Goal: Complete application form: Complete application form

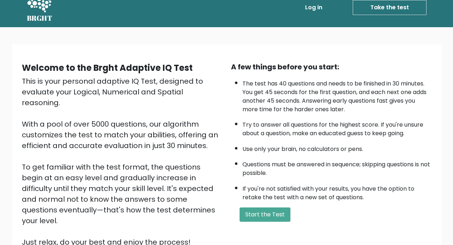
scroll to position [14, 0]
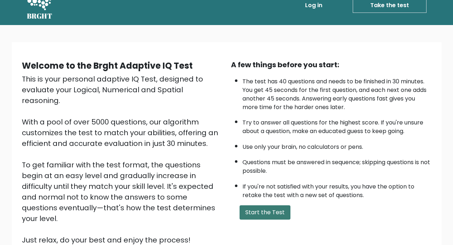
click at [258, 213] on button "Start the Test" at bounding box center [265, 213] width 51 height 14
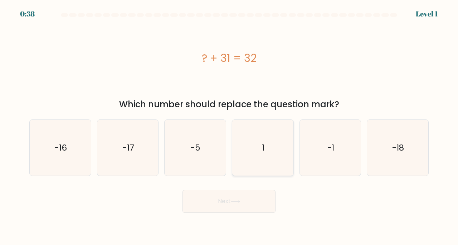
click at [260, 146] on icon "1" at bounding box center [263, 148] width 56 height 56
click at [229, 126] on input "d. 1" at bounding box center [229, 125] width 0 height 4
radio input "true"
click at [229, 203] on button "Next" at bounding box center [229, 201] width 93 height 23
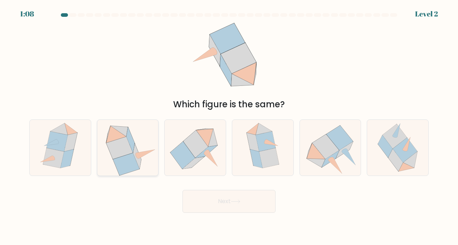
click at [127, 154] on icon at bounding box center [119, 148] width 27 height 23
click at [229, 126] on input "b." at bounding box center [229, 125] width 0 height 4
radio input "true"
click at [211, 199] on button "Next" at bounding box center [229, 201] width 93 height 23
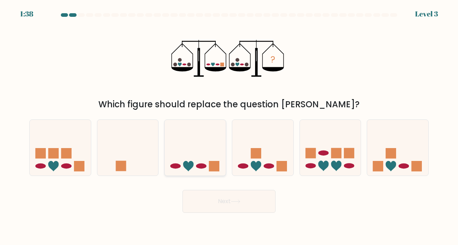
click at [196, 150] on icon at bounding box center [195, 147] width 61 height 50
click at [229, 126] on input "c." at bounding box center [229, 125] width 0 height 4
radio input "true"
click at [222, 199] on button "Next" at bounding box center [229, 201] width 93 height 23
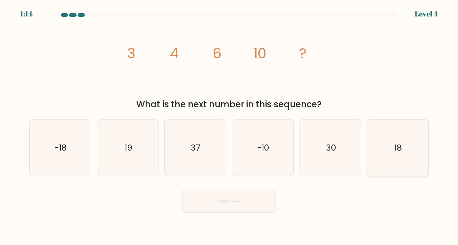
click at [405, 155] on icon "18" at bounding box center [398, 148] width 56 height 56
click at [229, 126] on input "f. 18" at bounding box center [229, 125] width 0 height 4
radio input "true"
click at [234, 192] on button "Next" at bounding box center [229, 201] width 93 height 23
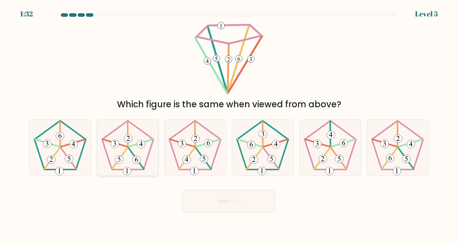
click at [130, 148] on icon at bounding box center [128, 148] width 56 height 56
click at [229, 126] on input "b." at bounding box center [229, 125] width 0 height 4
radio input "true"
click at [403, 164] on icon at bounding box center [398, 148] width 56 height 56
click at [229, 126] on input "f." at bounding box center [229, 125] width 0 height 4
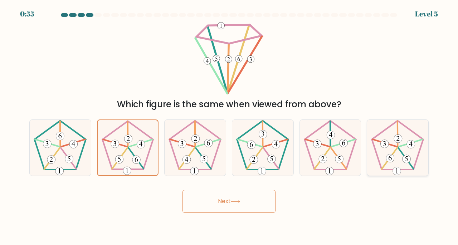
radio input "true"
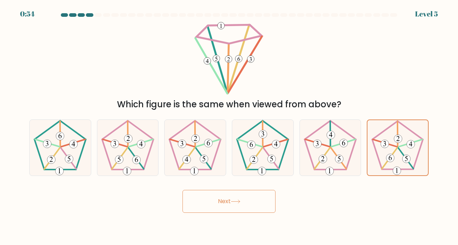
click at [217, 208] on button "Next" at bounding box center [229, 201] width 93 height 23
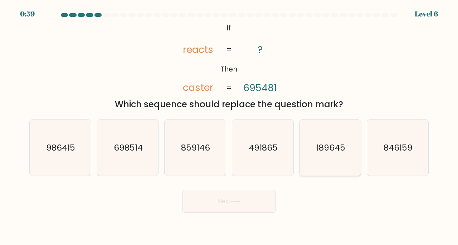
click at [342, 168] on icon "189645" at bounding box center [331, 148] width 56 height 56
click at [229, 126] on input "e. 189645" at bounding box center [229, 125] width 0 height 4
radio input "true"
click at [230, 213] on button "Next" at bounding box center [229, 201] width 93 height 23
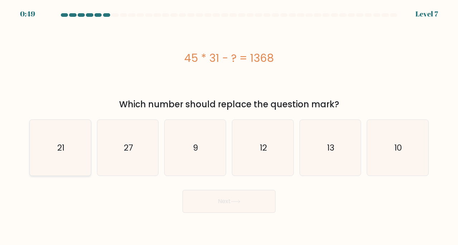
click at [69, 148] on icon "21" at bounding box center [60, 148] width 56 height 56
click at [229, 126] on input "a. 21" at bounding box center [229, 125] width 0 height 4
radio input "true"
click at [218, 202] on button "Next" at bounding box center [229, 201] width 93 height 23
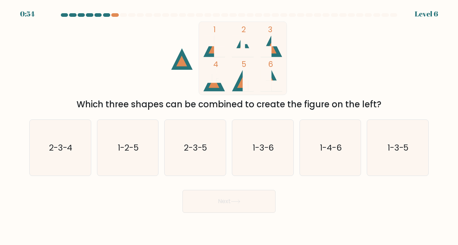
click at [218, 53] on icon at bounding box center [213, 45] width 21 height 21
click at [254, 148] on text "1-3-6" at bounding box center [263, 148] width 21 height 12
click at [229, 126] on input "d. 1-3-6" at bounding box center [229, 125] width 0 height 4
radio input "true"
click at [243, 203] on button "Next" at bounding box center [229, 201] width 93 height 23
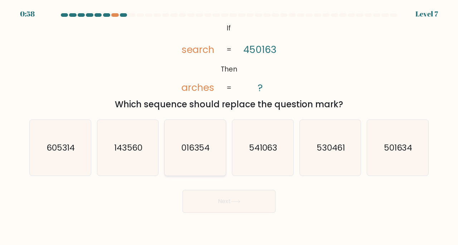
click at [191, 150] on text "016354" at bounding box center [196, 148] width 29 height 12
click at [229, 126] on input "c. 016354" at bounding box center [229, 125] width 0 height 4
radio input "true"
click at [223, 204] on button "Next" at bounding box center [229, 201] width 93 height 23
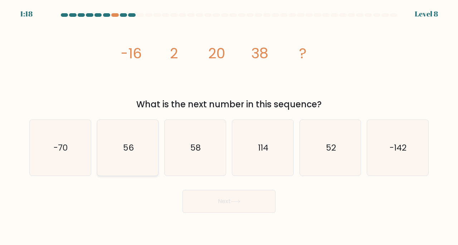
click at [126, 150] on text "56" at bounding box center [128, 148] width 11 height 12
click at [229, 126] on input "b. 56" at bounding box center [229, 125] width 0 height 4
radio input "true"
click at [206, 205] on button "Next" at bounding box center [229, 201] width 93 height 23
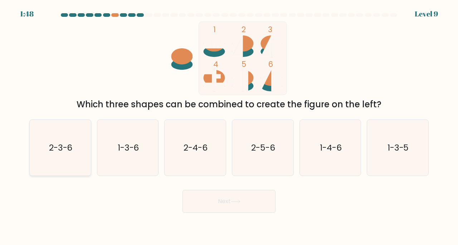
click at [76, 137] on icon "2-3-6" at bounding box center [60, 148] width 56 height 56
click at [229, 126] on input "a. 2-3-6" at bounding box center [229, 125] width 0 height 4
radio input "true"
click at [207, 209] on button "Next" at bounding box center [229, 201] width 93 height 23
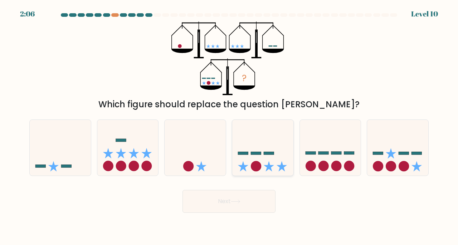
click at [274, 156] on icon at bounding box center [262, 147] width 61 height 50
click at [229, 126] on input "d." at bounding box center [229, 125] width 0 height 4
radio input "true"
click at [260, 209] on button "Next" at bounding box center [229, 201] width 93 height 23
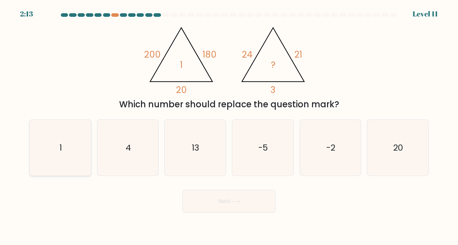
click at [77, 160] on icon "1" at bounding box center [60, 148] width 56 height 56
click at [229, 126] on input "a. 1" at bounding box center [229, 125] width 0 height 4
radio input "true"
click at [207, 204] on button "Next" at bounding box center [229, 201] width 93 height 23
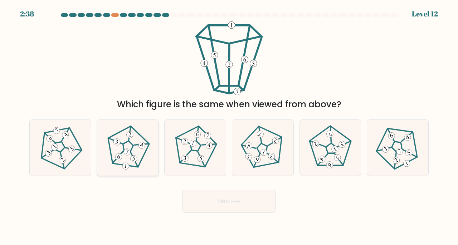
click at [126, 156] on icon at bounding box center [127, 147] width 45 height 45
click at [229, 126] on input "b." at bounding box center [229, 125] width 0 height 4
radio input "true"
click at [126, 140] on icon at bounding box center [128, 148] width 44 height 44
click at [229, 126] on input "b." at bounding box center [229, 125] width 0 height 4
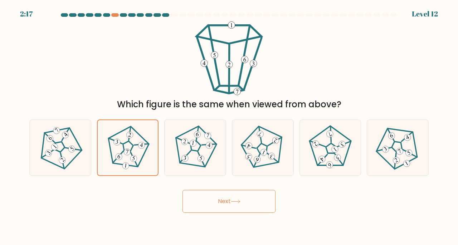
click at [215, 206] on button "Next" at bounding box center [229, 201] width 93 height 23
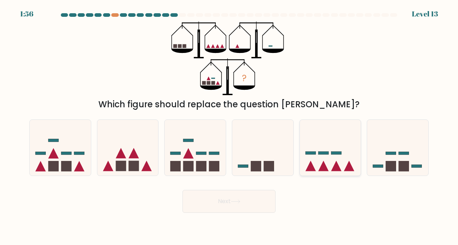
click at [338, 148] on icon at bounding box center [330, 147] width 61 height 50
click at [229, 126] on input "e." at bounding box center [229, 125] width 0 height 4
radio input "true"
click at [253, 202] on button "Next" at bounding box center [229, 201] width 93 height 23
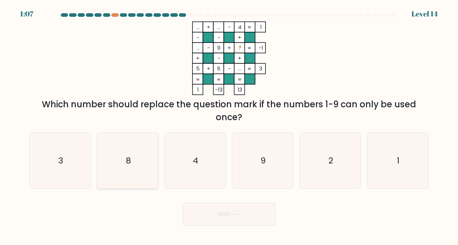
click at [123, 162] on icon "8" at bounding box center [128, 161] width 56 height 56
click at [229, 126] on input "b. 8" at bounding box center [229, 125] width 0 height 4
radio input "true"
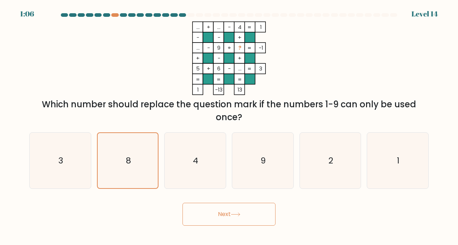
click at [204, 211] on button "Next" at bounding box center [229, 214] width 93 height 23
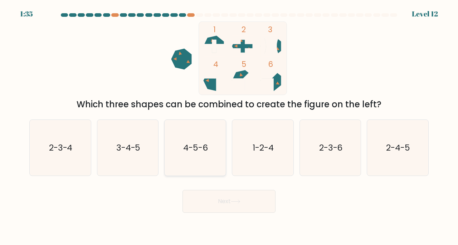
click at [194, 145] on text "4-5-6" at bounding box center [196, 148] width 25 height 12
click at [229, 126] on input "c. 4-5-6" at bounding box center [229, 125] width 0 height 4
radio input "true"
click at [214, 199] on button "Next" at bounding box center [229, 201] width 93 height 23
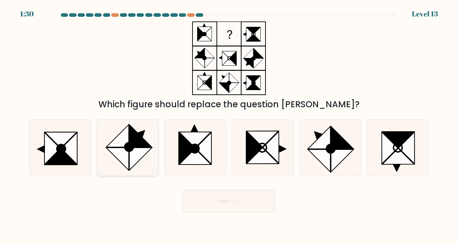
click at [133, 143] on icon at bounding box center [141, 136] width 23 height 23
click at [229, 126] on input "b." at bounding box center [229, 125] width 0 height 4
radio input "true"
click at [205, 201] on button "Next" at bounding box center [229, 201] width 93 height 23
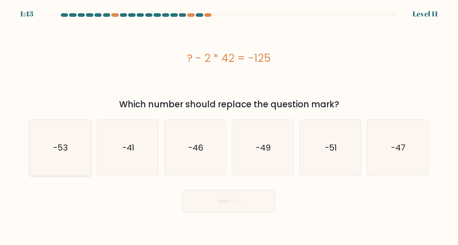
click at [52, 149] on icon "-53" at bounding box center [60, 148] width 56 height 56
click at [229, 126] on input "a. -53" at bounding box center [229, 125] width 0 height 4
radio input "true"
click at [245, 200] on button "Next" at bounding box center [229, 201] width 93 height 23
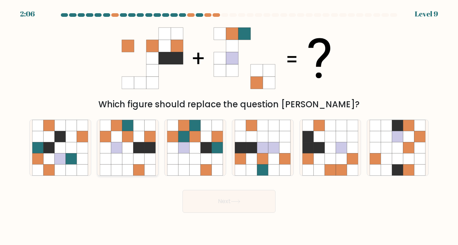
click at [136, 152] on icon at bounding box center [139, 147] width 11 height 11
click at [229, 126] on input "b." at bounding box center [229, 125] width 0 height 4
radio input "true"
click at [217, 200] on button "Next" at bounding box center [229, 201] width 93 height 23
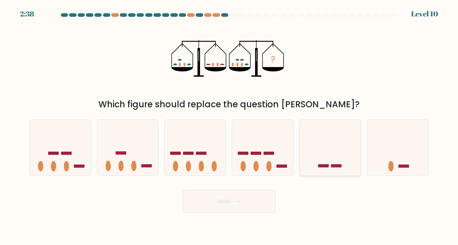
click at [326, 159] on icon at bounding box center [330, 147] width 61 height 50
click at [229, 126] on input "e." at bounding box center [229, 125] width 0 height 4
radio input "true"
click at [213, 201] on button "Next" at bounding box center [229, 201] width 93 height 23
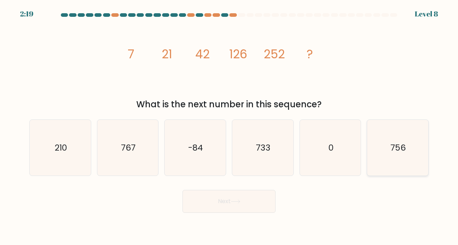
click at [400, 138] on icon "756" at bounding box center [398, 148] width 56 height 56
click at [229, 126] on input "f. 756" at bounding box center [229, 125] width 0 height 4
radio input "true"
click at [253, 202] on button "Next" at bounding box center [229, 201] width 93 height 23
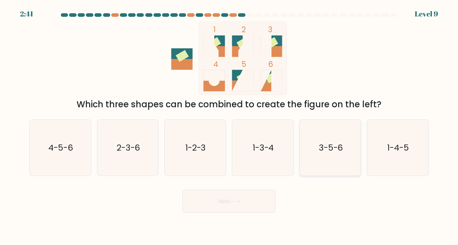
click at [335, 164] on icon "3-5-6" at bounding box center [331, 148] width 56 height 56
click at [229, 126] on input "e. 3-5-6" at bounding box center [229, 125] width 0 height 4
radio input "true"
click at [251, 209] on button "Next" at bounding box center [229, 201] width 93 height 23
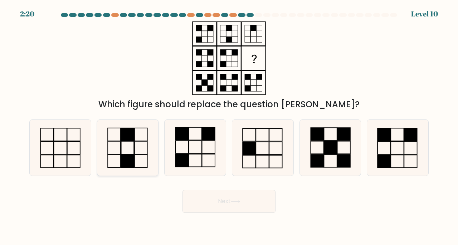
click at [126, 148] on icon at bounding box center [128, 148] width 56 height 56
click at [229, 126] on input "b." at bounding box center [229, 125] width 0 height 4
radio input "true"
click at [329, 147] on rect at bounding box center [330, 147] width 13 height 13
click at [229, 126] on input "e." at bounding box center [229, 125] width 0 height 4
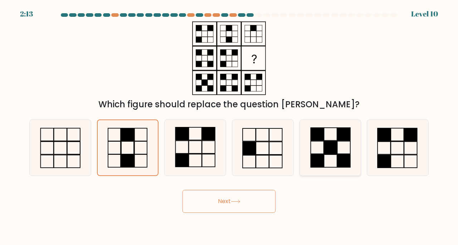
radio input "true"
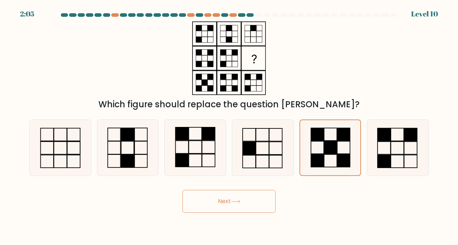
click at [243, 206] on button "Next" at bounding box center [229, 201] width 93 height 23
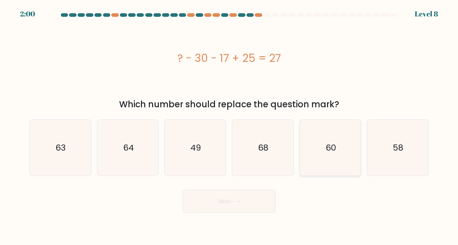
click at [332, 159] on icon "60" at bounding box center [331, 148] width 56 height 56
click at [229, 126] on input "e. 60" at bounding box center [229, 125] width 0 height 4
radio input "true"
click at [252, 205] on button "Next" at bounding box center [229, 201] width 93 height 23
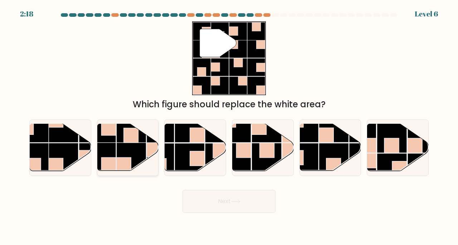
click at [122, 142] on rect at bounding box center [131, 128] width 30 height 30
click at [229, 126] on input "b." at bounding box center [229, 125] width 0 height 4
radio input "true"
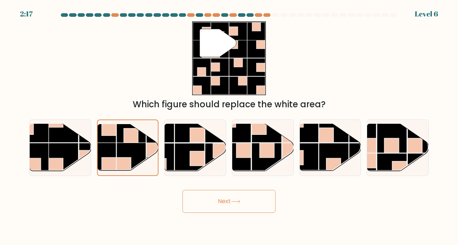
click at [255, 202] on button "Next" at bounding box center [229, 201] width 93 height 23
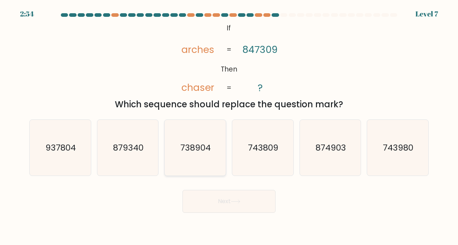
click at [184, 155] on icon "738904" at bounding box center [195, 148] width 56 height 56
click at [229, 126] on input "c. 738904" at bounding box center [229, 125] width 0 height 4
radio input "true"
click at [211, 212] on button "Next" at bounding box center [229, 201] width 93 height 23
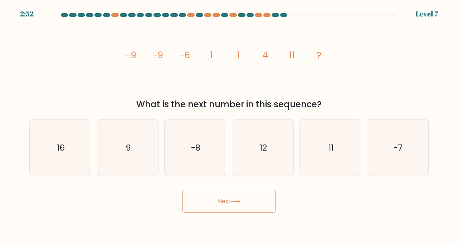
click at [200, 197] on button "Next" at bounding box center [229, 201] width 93 height 23
click at [148, 193] on div "Next" at bounding box center [229, 199] width 408 height 28
click at [342, 147] on icon "11" at bounding box center [331, 148] width 56 height 56
click at [229, 126] on input "e. 11" at bounding box center [229, 125] width 0 height 4
radio input "true"
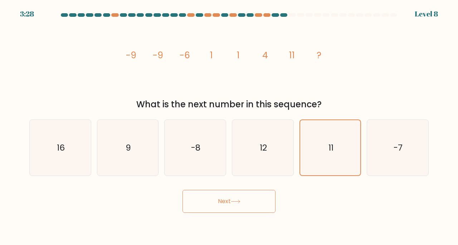
click at [265, 202] on button "Next" at bounding box center [229, 201] width 93 height 23
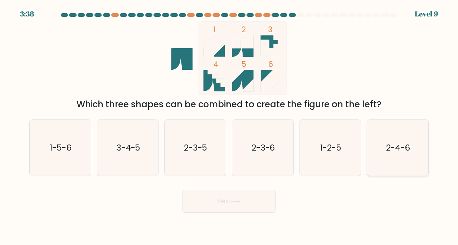
click at [380, 151] on icon "2-4-6" at bounding box center [398, 148] width 56 height 56
click at [229, 126] on input "f. 2-4-6" at bounding box center [229, 125] width 0 height 4
radio input "true"
click at [63, 145] on text "1-5-6" at bounding box center [61, 148] width 22 height 12
click at [229, 126] on input "a. 1-5-6" at bounding box center [229, 125] width 0 height 4
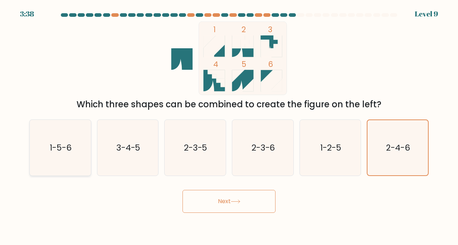
radio input "true"
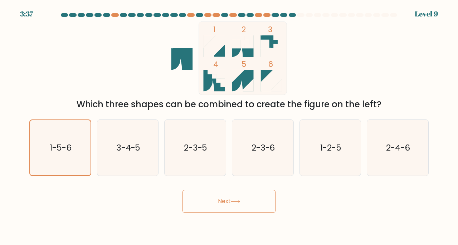
click at [217, 208] on button "Next" at bounding box center [229, 201] width 93 height 23
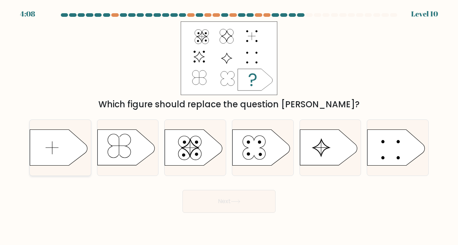
click at [56, 153] on icon at bounding box center [58, 148] width 57 height 36
click at [229, 126] on input "a." at bounding box center [229, 125] width 0 height 4
radio input "true"
click at [208, 205] on button "Next" at bounding box center [229, 201] width 93 height 23
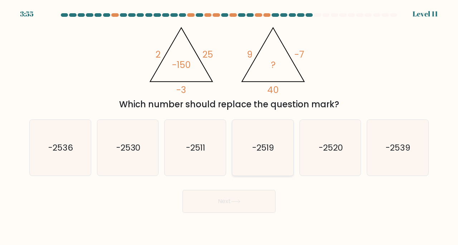
click at [251, 160] on icon "-2519" at bounding box center [263, 148] width 56 height 56
click at [229, 126] on input "d. -2519" at bounding box center [229, 125] width 0 height 4
radio input "true"
click at [239, 209] on button "Next" at bounding box center [229, 201] width 93 height 23
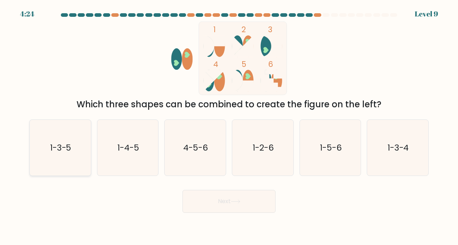
click at [63, 151] on text "1-3-5" at bounding box center [60, 148] width 21 height 12
click at [229, 126] on input "a. 1-3-5" at bounding box center [229, 125] width 0 height 4
radio input "true"
click at [219, 202] on button "Next" at bounding box center [229, 201] width 93 height 23
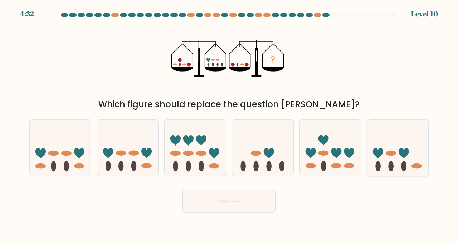
click at [418, 141] on icon at bounding box center [397, 147] width 61 height 50
click at [229, 126] on input "f." at bounding box center [229, 125] width 0 height 4
radio input "true"
click at [269, 142] on icon at bounding box center [262, 147] width 61 height 50
click at [229, 126] on input "d." at bounding box center [229, 125] width 0 height 4
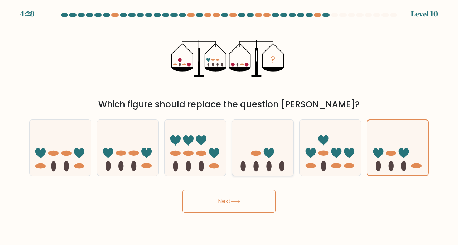
radio input "true"
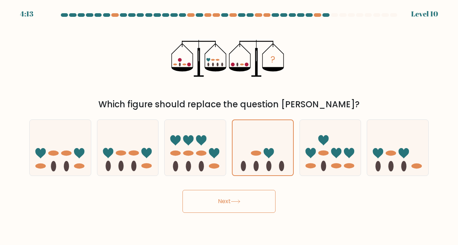
click at [259, 202] on button "Next" at bounding box center [229, 201] width 93 height 23
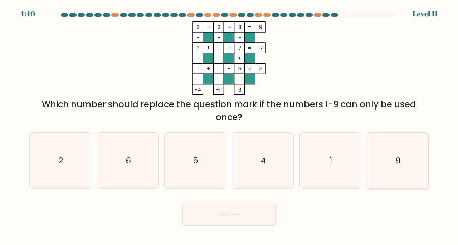
click at [404, 155] on icon "9" at bounding box center [398, 161] width 56 height 56
click at [229, 126] on input "f. 9" at bounding box center [229, 125] width 0 height 4
radio input "true"
click at [249, 211] on button "Next" at bounding box center [229, 214] width 93 height 23
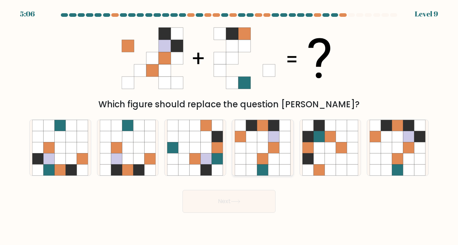
click at [269, 166] on icon at bounding box center [274, 170] width 11 height 11
click at [229, 126] on input "d." at bounding box center [229, 125] width 0 height 4
radio input "true"
click at [416, 152] on icon at bounding box center [420, 147] width 11 height 11
click at [229, 126] on input "f." at bounding box center [229, 125] width 0 height 4
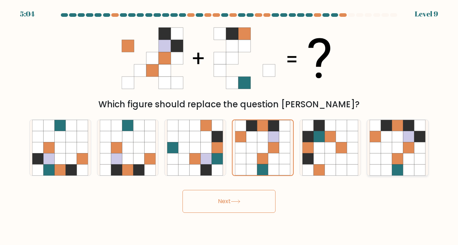
radio input "true"
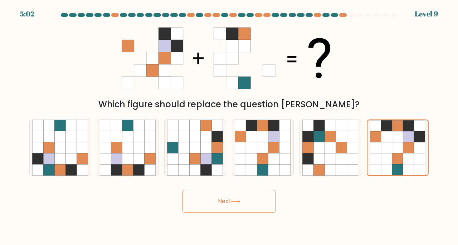
click at [255, 208] on button "Next" at bounding box center [229, 201] width 93 height 23
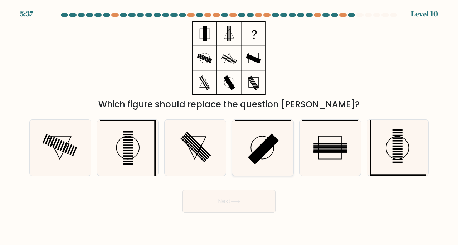
click at [264, 152] on rect at bounding box center [263, 149] width 31 height 31
click at [229, 126] on input "d." at bounding box center [229, 125] width 0 height 4
radio input "true"
click at [402, 149] on rect at bounding box center [398, 148] width 10 height 1
click at [229, 126] on input "f." at bounding box center [229, 125] width 0 height 4
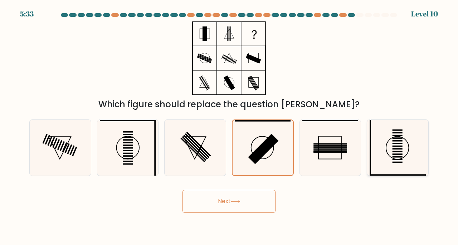
radio input "true"
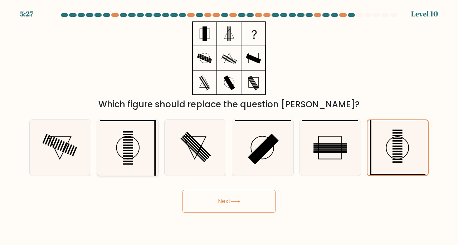
click at [127, 148] on rect at bounding box center [128, 148] width 10 height 1
click at [229, 126] on input "b." at bounding box center [229, 125] width 0 height 4
radio input "true"
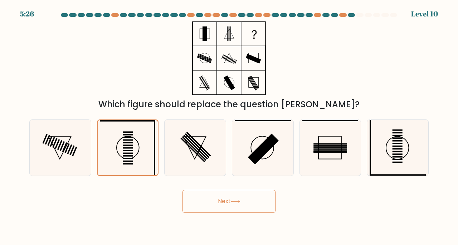
click at [264, 204] on button "Next" at bounding box center [229, 201] width 93 height 23
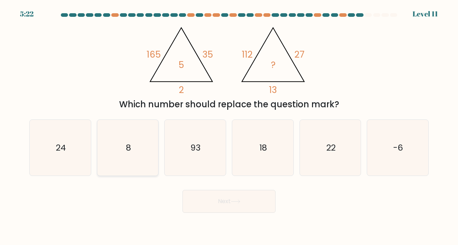
click at [138, 150] on icon "8" at bounding box center [128, 148] width 56 height 56
click at [229, 126] on input "b. 8" at bounding box center [229, 125] width 0 height 4
radio input "true"
click at [228, 196] on button "Next" at bounding box center [229, 201] width 93 height 23
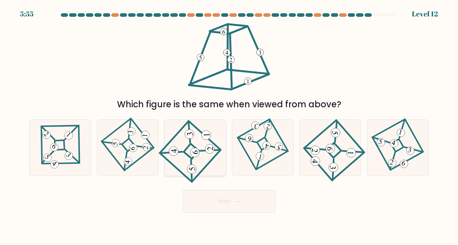
click at [199, 157] on icon at bounding box center [195, 147] width 52 height 45
click at [229, 126] on input "c." at bounding box center [229, 125] width 0 height 4
radio input "true"
click at [250, 200] on button "Next" at bounding box center [229, 201] width 93 height 23
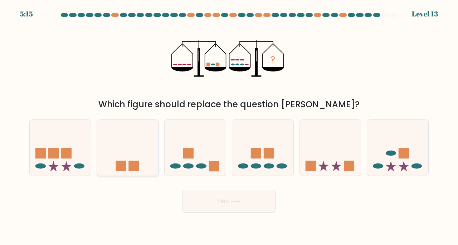
click at [123, 152] on icon at bounding box center [127, 147] width 61 height 50
click at [229, 126] on input "b." at bounding box center [229, 125] width 0 height 4
radio input "true"
click at [186, 148] on icon at bounding box center [195, 147] width 61 height 50
click at [229, 126] on input "c." at bounding box center [229, 125] width 0 height 4
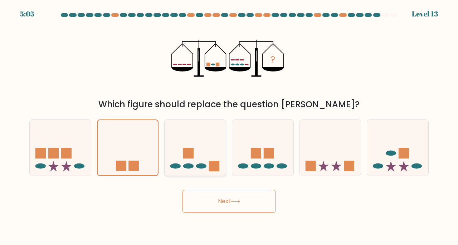
radio input "true"
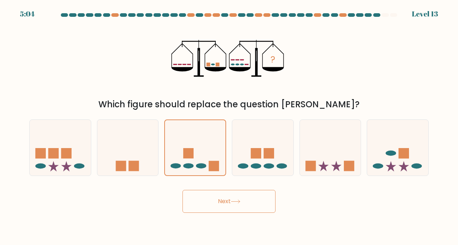
click at [206, 203] on button "Next" at bounding box center [229, 201] width 93 height 23
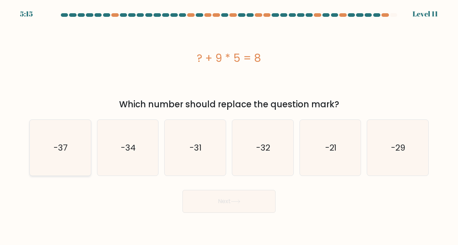
click at [59, 149] on text "-37" at bounding box center [61, 148] width 14 height 12
click at [229, 126] on input "a. -37" at bounding box center [229, 125] width 0 height 4
radio input "true"
click at [263, 197] on button "Next" at bounding box center [229, 201] width 93 height 23
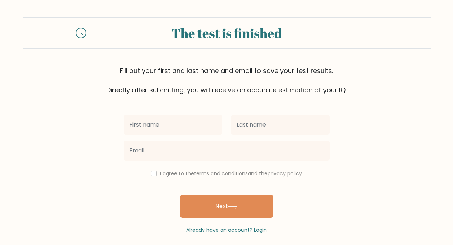
scroll to position [6, 0]
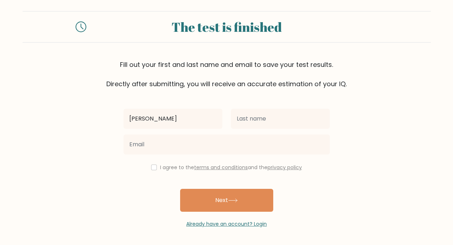
type input "[PERSON_NAME]"
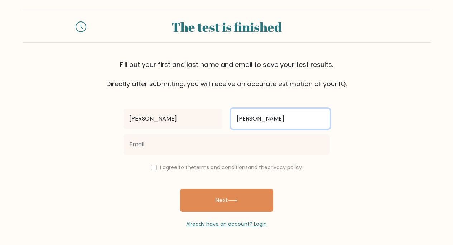
type input "[PERSON_NAME]"
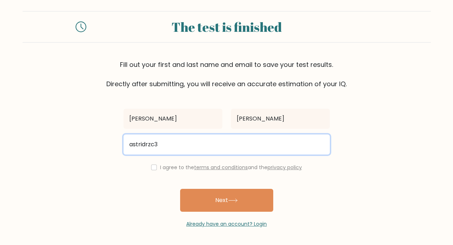
click at [279, 142] on input "astridrzc3" at bounding box center [227, 145] width 206 height 20
type input "[EMAIL_ADDRESS][DOMAIN_NAME]"
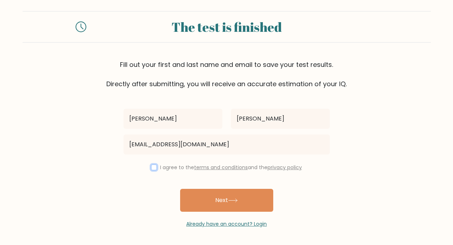
click at [153, 166] on input "checkbox" at bounding box center [154, 168] width 6 height 6
checkbox input "true"
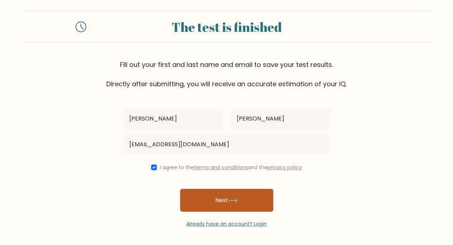
click at [235, 201] on icon at bounding box center [232, 200] width 9 height 3
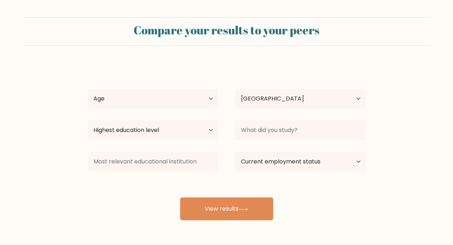
select select "VE"
click at [193, 98] on select "Age Under 18 years old 18-24 years old 25-34 years old 35-44 years old 45-54 ye…" at bounding box center [153, 99] width 130 height 20
select select "25_34"
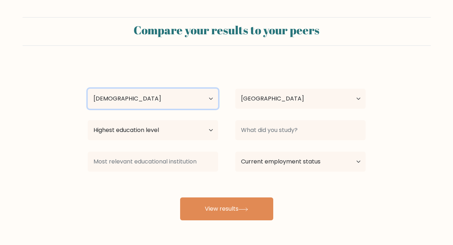
click at [88, 89] on select "Age Under 18 years old 18-24 years old 25-34 years old 35-44 years old 45-54 ye…" at bounding box center [153, 99] width 130 height 20
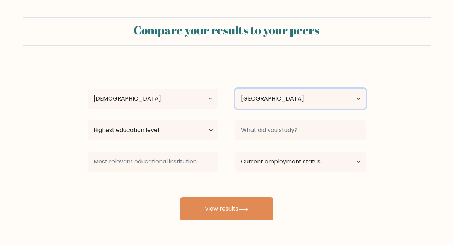
click at [289, 100] on select "Country Afghanistan Albania Algeria American Samoa Andorra Angola Anguilla Anta…" at bounding box center [300, 99] width 130 height 20
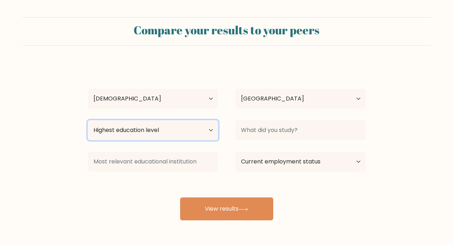
click at [188, 135] on select "Highest education level No schooling Primary Lower Secondary Upper Secondary Oc…" at bounding box center [153, 130] width 130 height 20
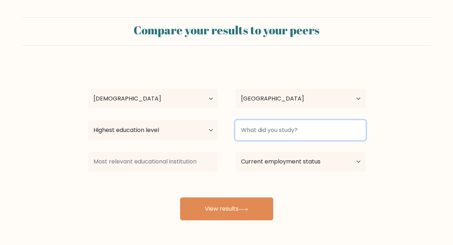
click at [294, 133] on input at bounding box center [300, 130] width 130 height 20
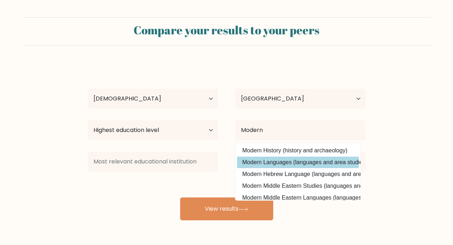
click at [315, 162] on option "Modern Languages (languages and area studies)" at bounding box center [298, 162] width 122 height 11
type input "Modern Languages"
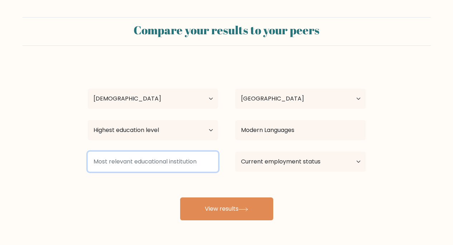
click at [177, 162] on input at bounding box center [153, 162] width 130 height 20
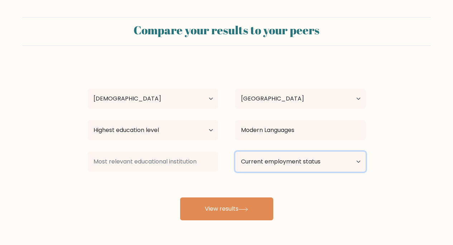
click at [322, 161] on select "Current employment status Employed Student Retired Other / prefer not to answer" at bounding box center [300, 162] width 130 height 20
select select "student"
click at [235, 152] on select "Current employment status Employed Student Retired Other / prefer not to answer" at bounding box center [300, 162] width 130 height 20
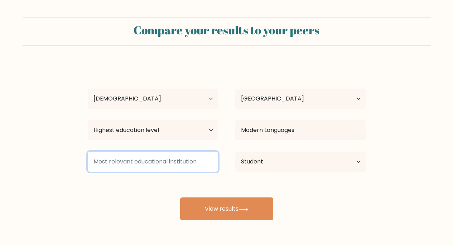
click at [184, 164] on input at bounding box center [153, 162] width 130 height 20
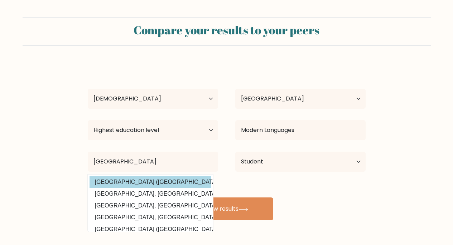
click at [180, 179] on option "Universidad de Los Andes (Venezuela)" at bounding box center [151, 182] width 122 height 11
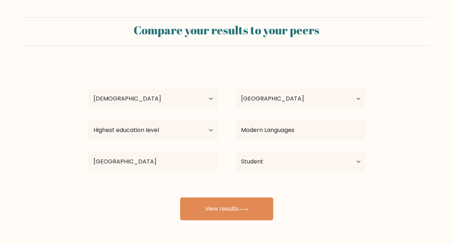
type input "Universidad de Los Andes"
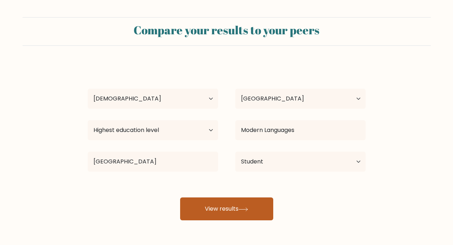
click at [242, 210] on icon at bounding box center [243, 210] width 10 height 4
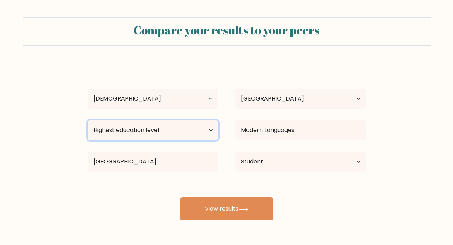
click at [194, 137] on select "Highest education level No schooling Primary Lower Secondary Upper Secondary Oc…" at bounding box center [153, 130] width 130 height 20
select select "bachelors_degree"
click at [88, 120] on select "Highest education level No schooling Primary Lower Secondary Upper Secondary Oc…" at bounding box center [153, 130] width 130 height 20
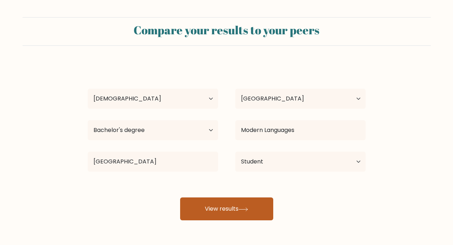
click at [226, 208] on button "View results" at bounding box center [226, 209] width 93 height 23
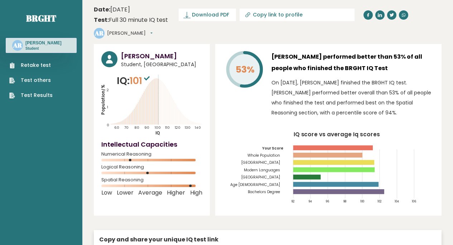
click at [279, 153] on tspan "Whole Population" at bounding box center [263, 155] width 33 height 5
